Goal: Task Accomplishment & Management: Manage account settings

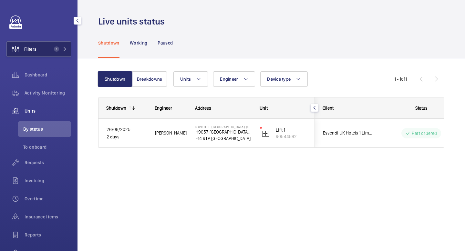
click at [65, 49] on mat-icon at bounding box center [65, 49] width 4 height 4
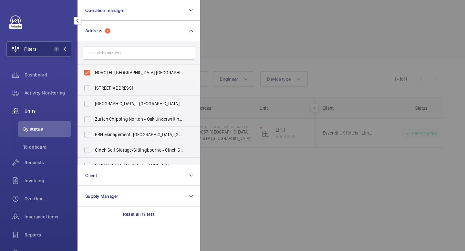
click at [91, 71] on label "NOVOTEL [GEOGRAPHIC_DATA] [GEOGRAPHIC_DATA] - H9057, [GEOGRAPHIC_DATA] [GEOGRAP…" at bounding box center [134, 72] width 112 height 15
click at [91, 71] on input "NOVOTEL [GEOGRAPHIC_DATA] [GEOGRAPHIC_DATA] - H9057, [GEOGRAPHIC_DATA] [GEOGRAP…" at bounding box center [87, 72] width 13 height 13
checkbox input "false"
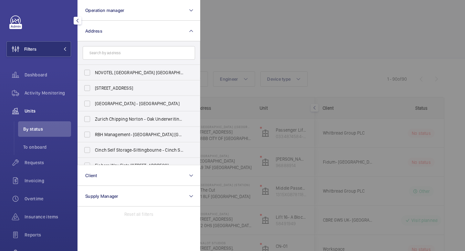
click at [48, 24] on div at bounding box center [40, 20] width 61 height 10
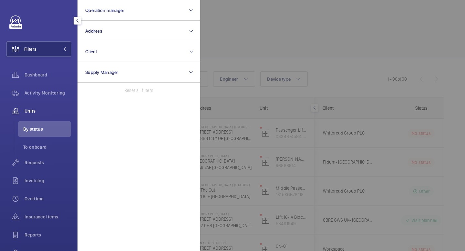
click at [82, 20] on div at bounding box center [77, 20] width 13 height 13
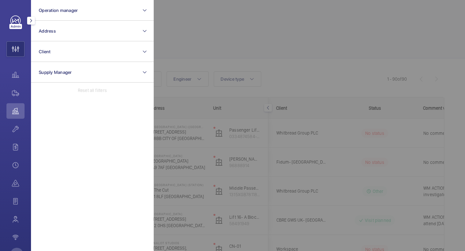
click at [31, 20] on mat-icon "button" at bounding box center [31, 20] width 8 height 5
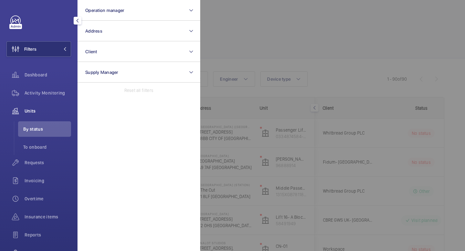
click at [329, 44] on div at bounding box center [432, 125] width 465 height 251
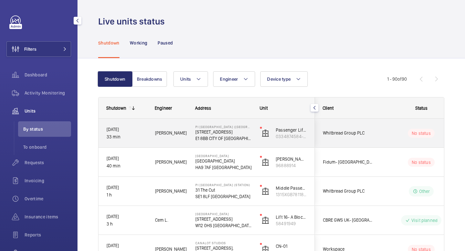
click at [328, 134] on span "Whitbread Group PLC" at bounding box center [348, 132] width 50 height 7
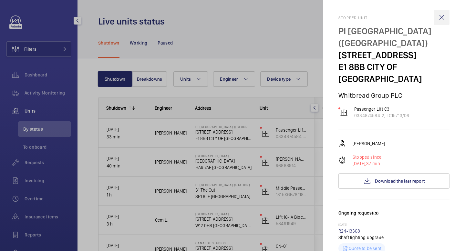
click at [441, 20] on wm-front-icon-button at bounding box center [441, 17] width 15 height 15
